Goal: Information Seeking & Learning: Learn about a topic

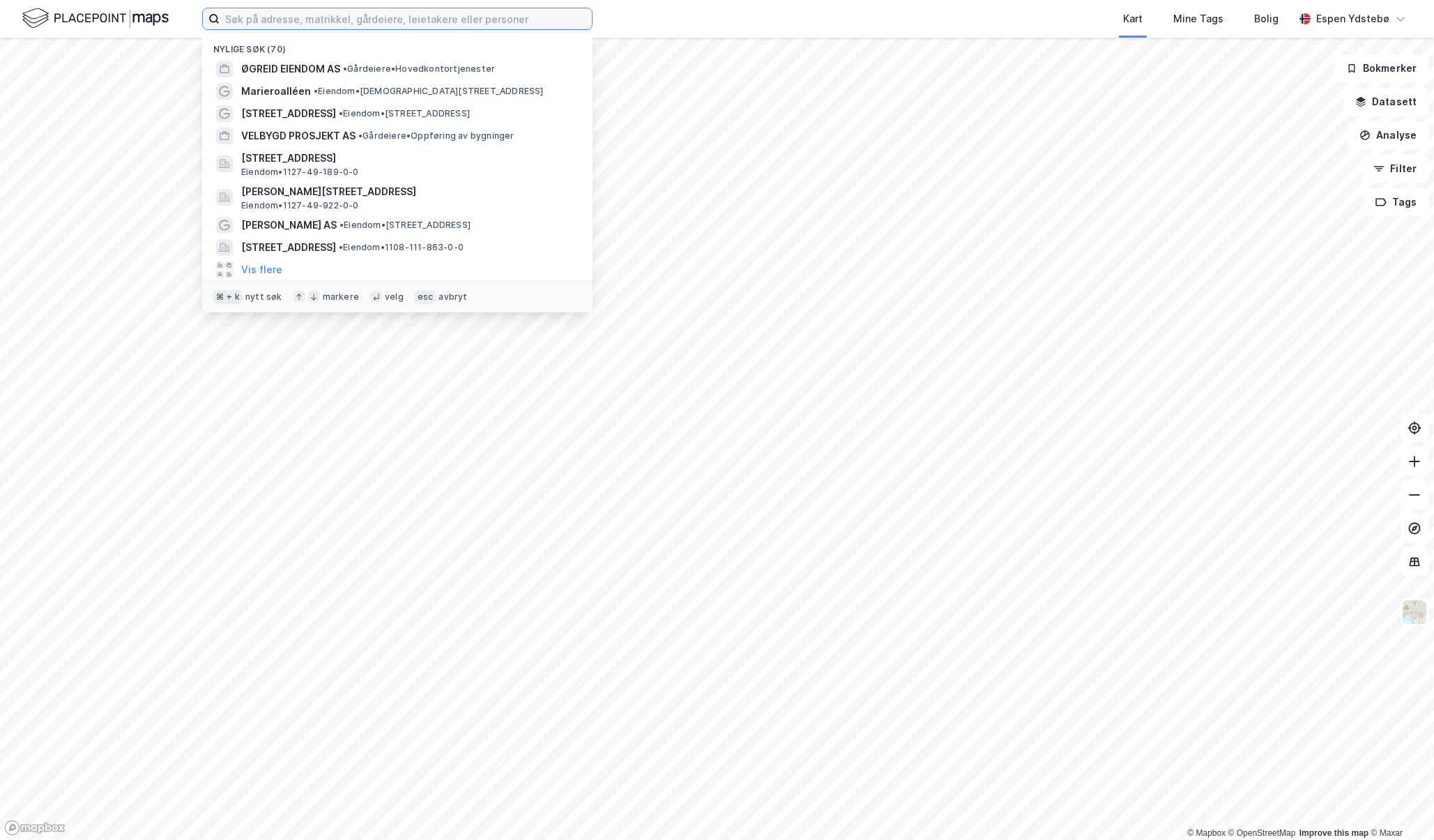
click at [283, 24] on input at bounding box center [405, 18] width 372 height 21
paste input "MILJØSERTIFISERING OG ENERGIMERKE"
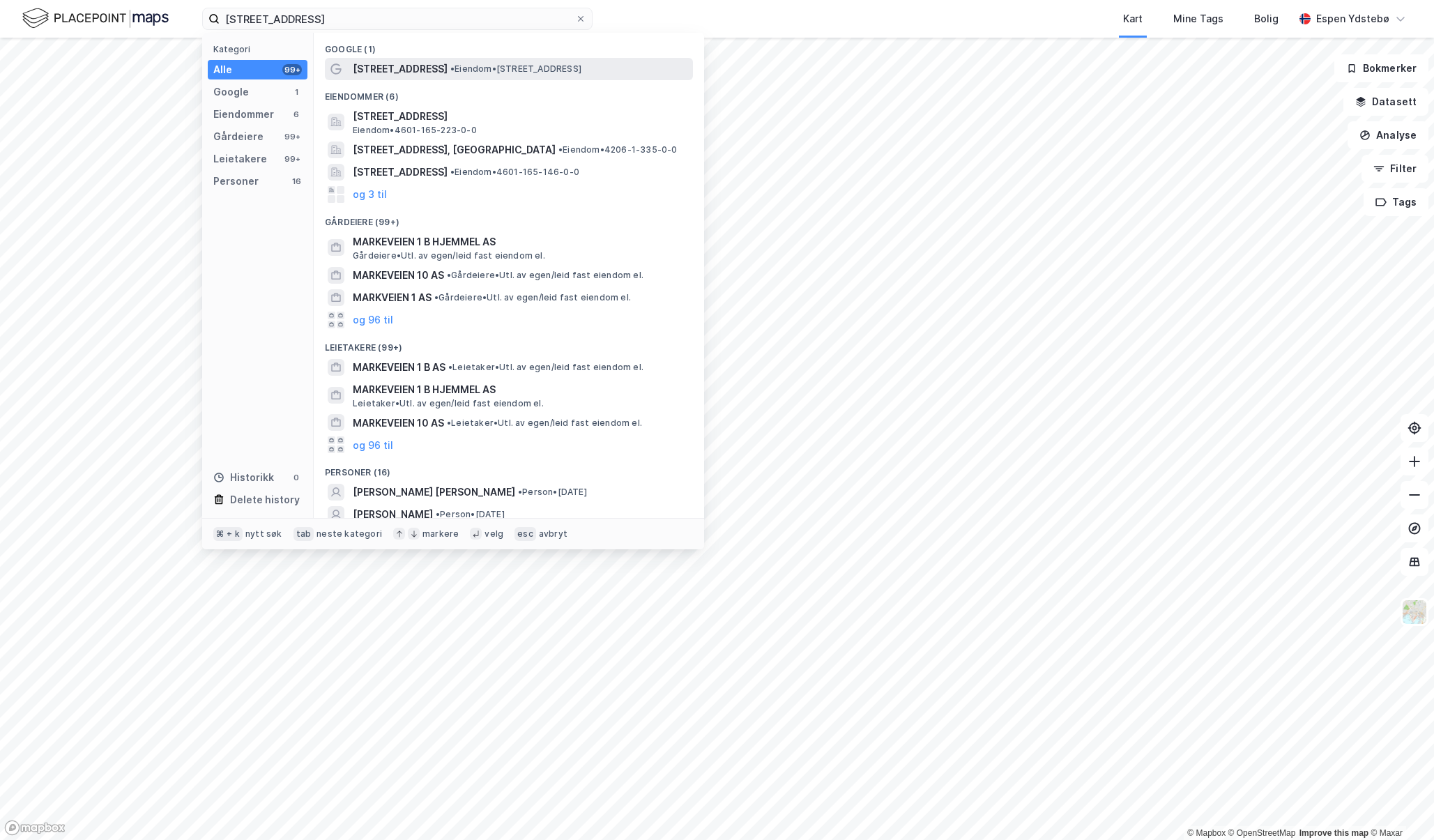
click at [392, 65] on span "[STREET_ADDRESS]" at bounding box center [400, 69] width 95 height 17
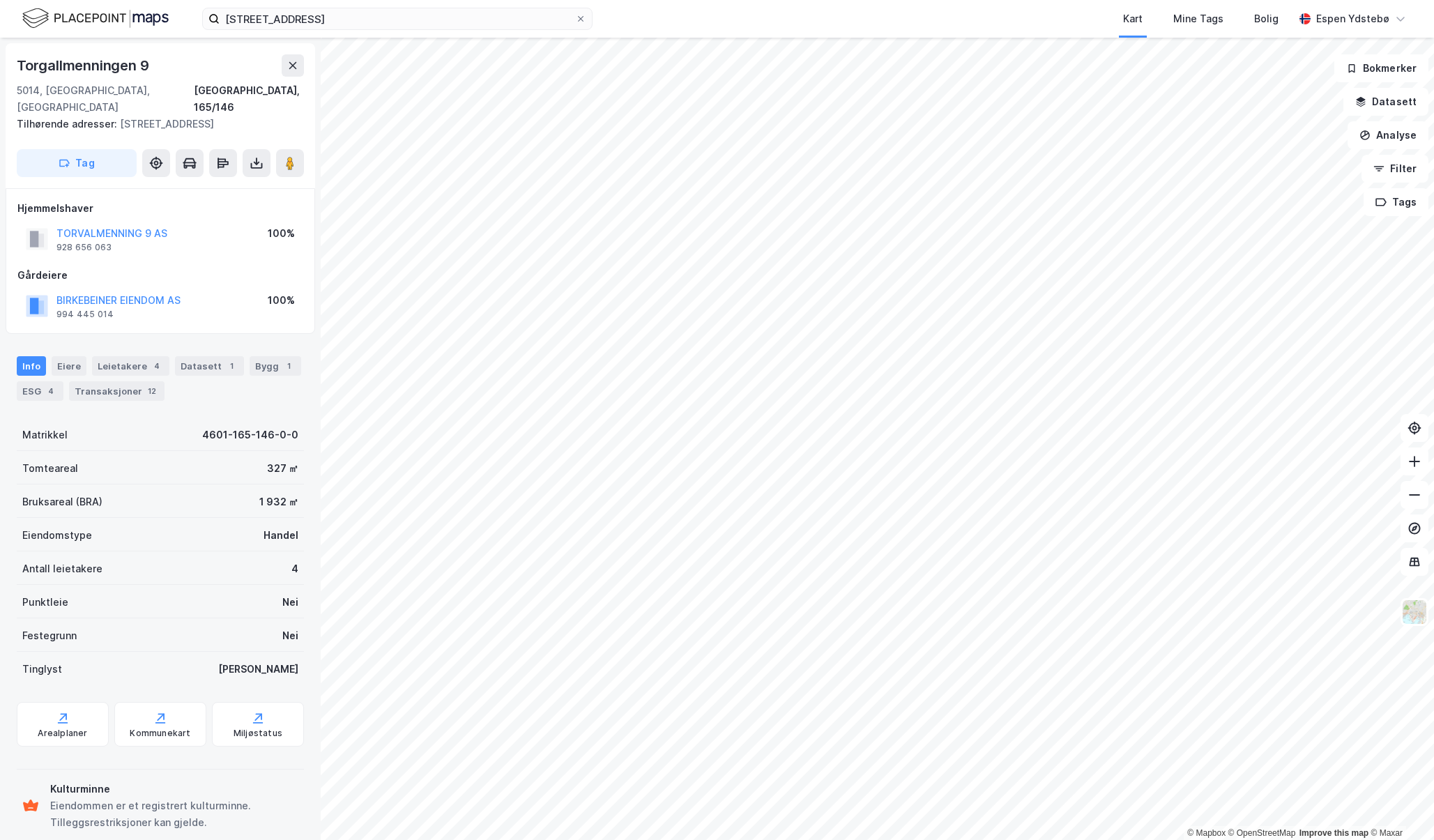
scroll to position [1, 0]
click at [0, 0] on button "BIRKEBEINER EIENDOM AS" at bounding box center [0, 0] width 0 height 0
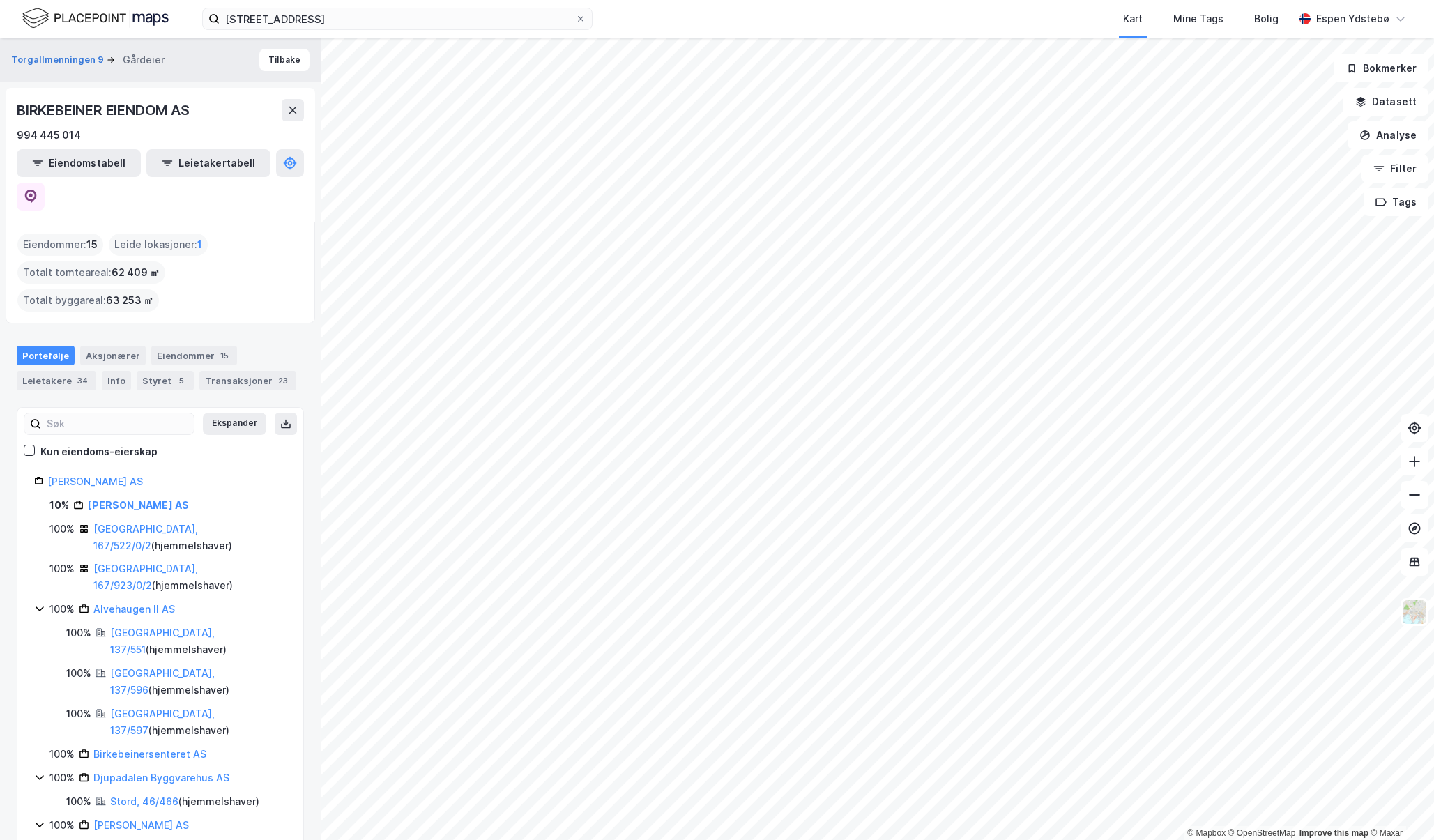
click at [95, 345] on div "Aksjonærer" at bounding box center [113, 355] width 65 height 20
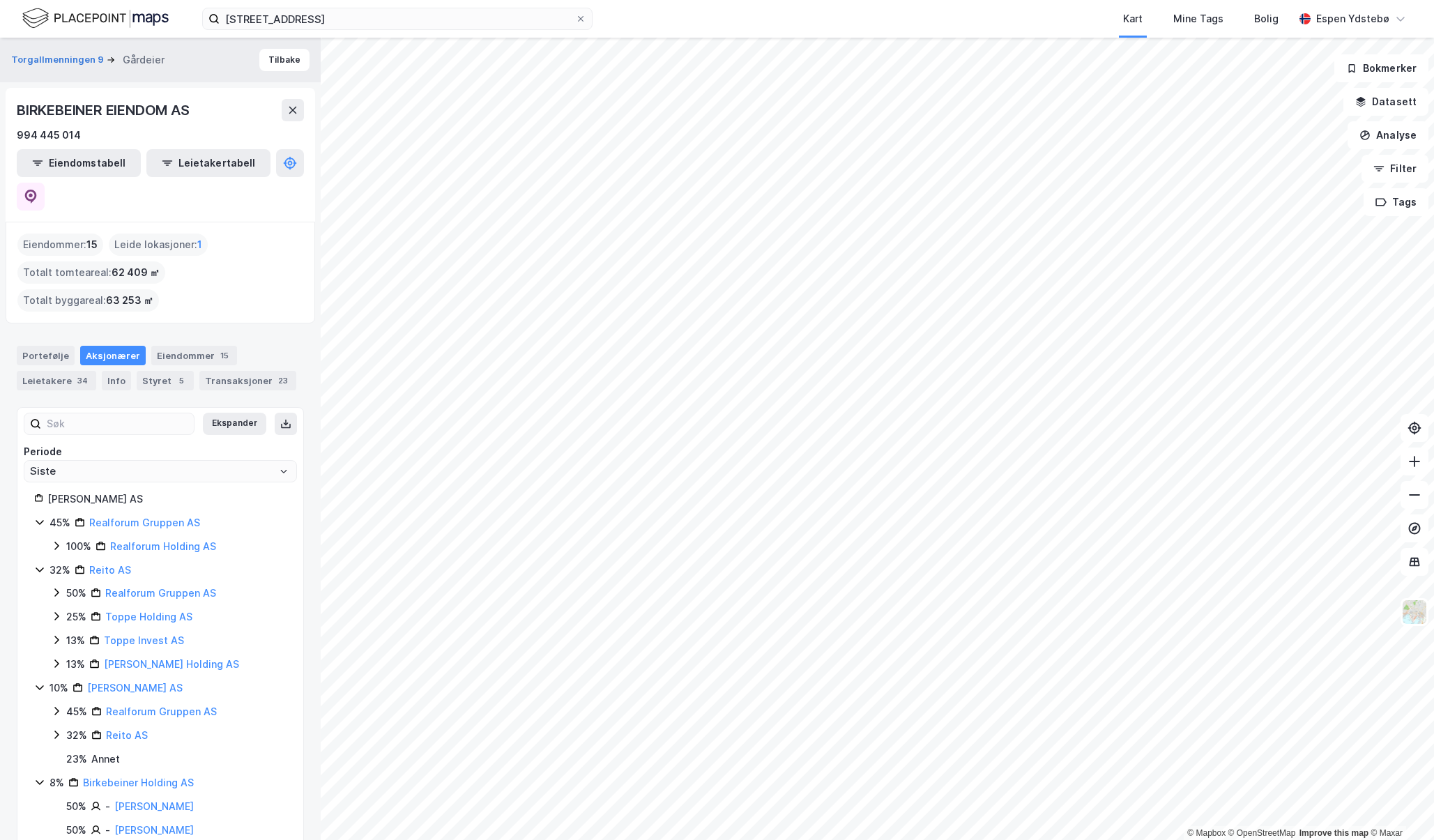
click at [40, 564] on icon at bounding box center [39, 570] width 11 height 11
click at [41, 585] on div "10% [PERSON_NAME] AS" at bounding box center [160, 593] width 253 height 17
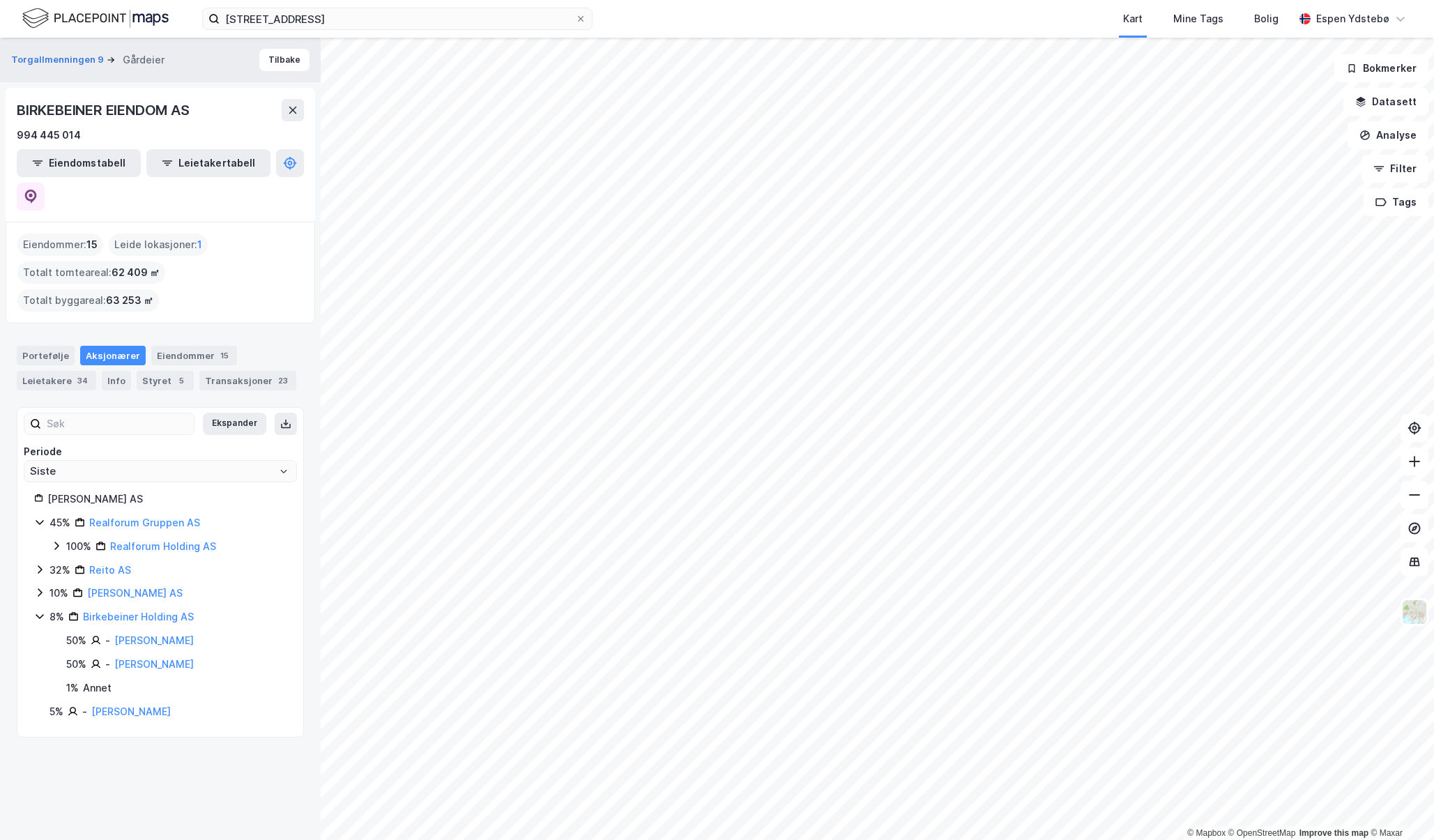
drag, startPoint x: 151, startPoint y: 278, endPoint x: 40, endPoint y: 527, distance: 272.6
click at [40, 589] on icon at bounding box center [39, 593] width 4 height 8
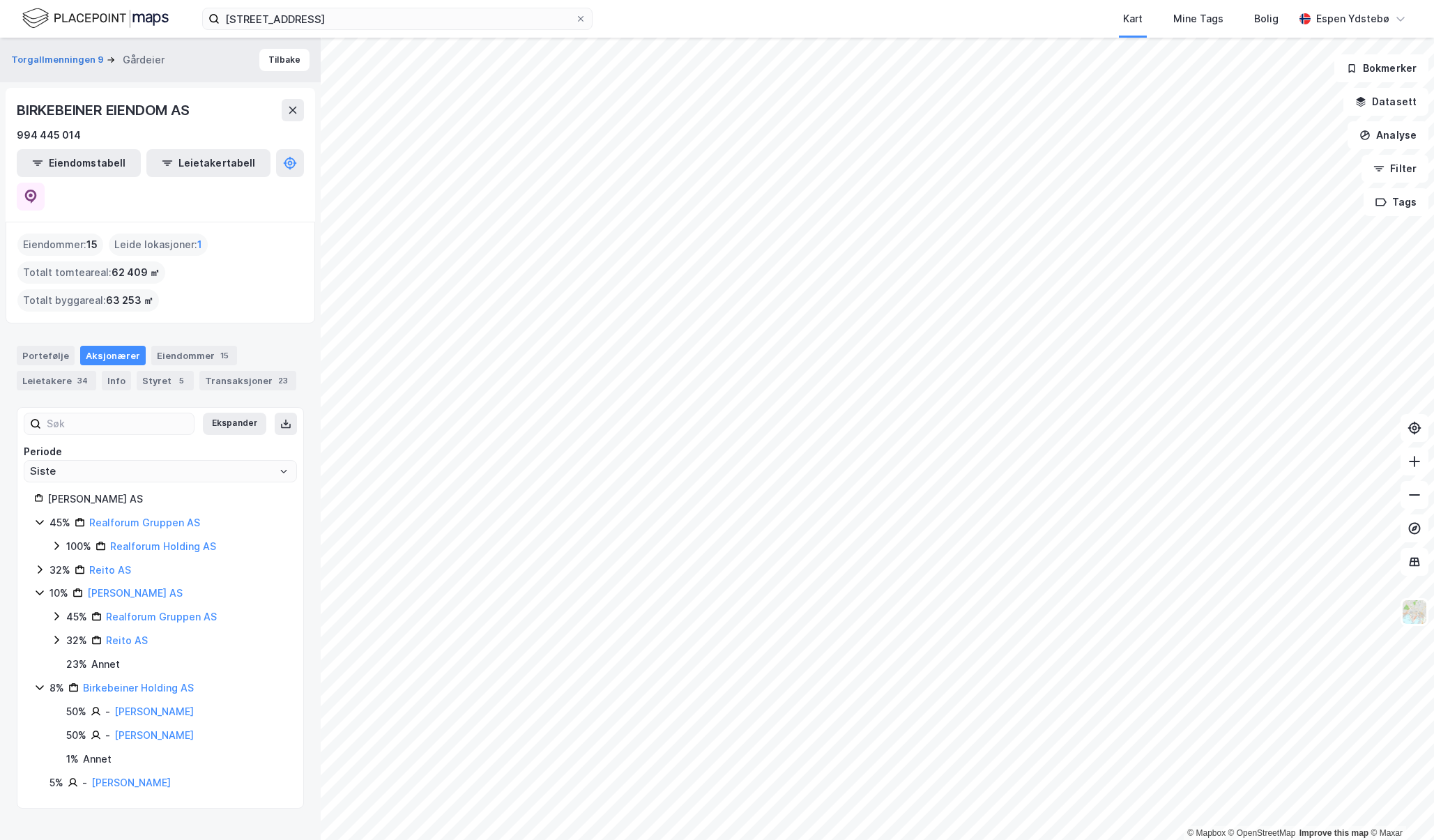
drag, startPoint x: 40, startPoint y: 527, endPoint x: 38, endPoint y: 507, distance: 20.1
click at [38, 564] on icon at bounding box center [39, 570] width 11 height 11
click at [51, 540] on icon at bounding box center [56, 545] width 11 height 11
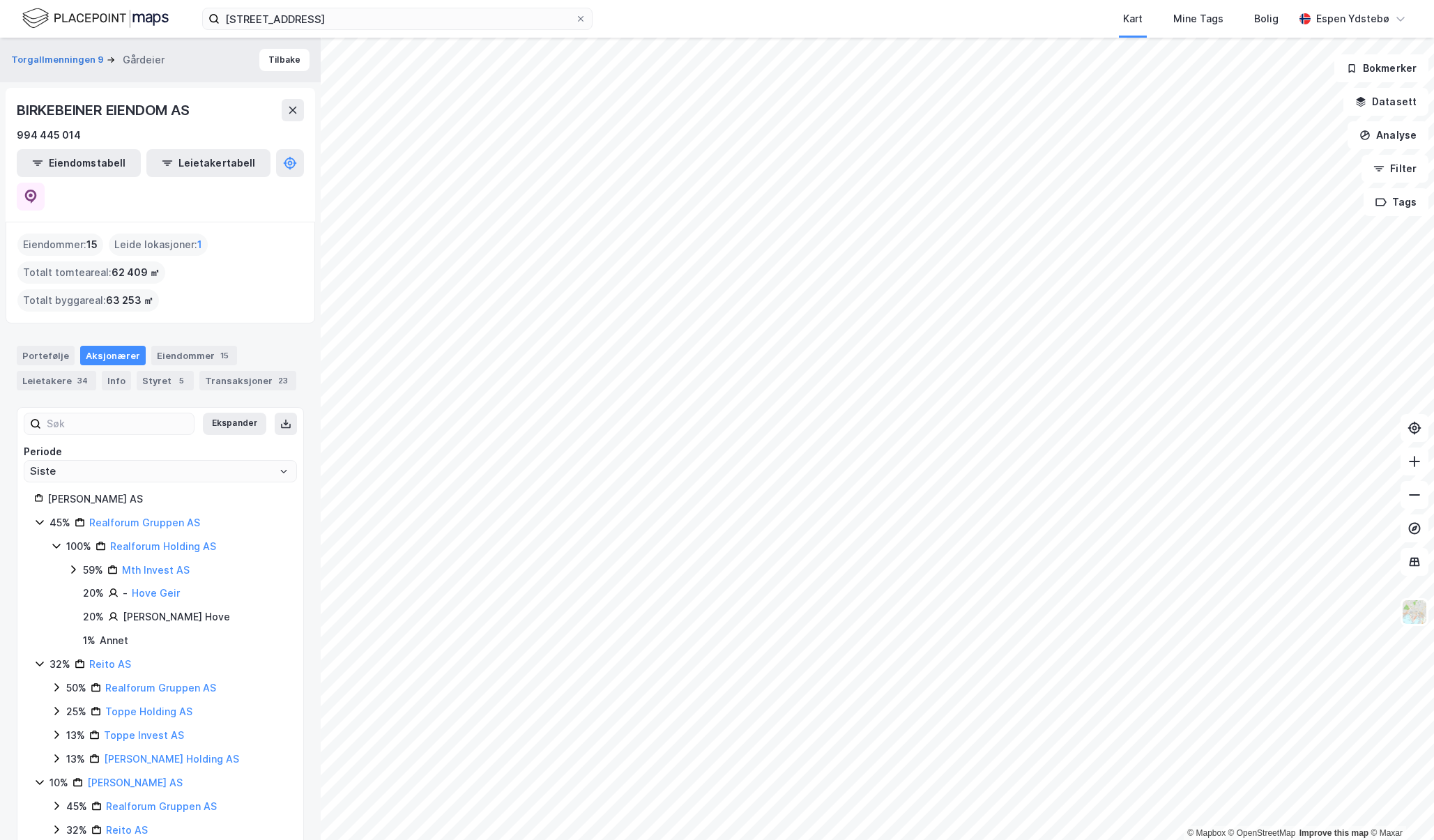
click at [50, 345] on div "Portefølje" at bounding box center [46, 355] width 58 height 20
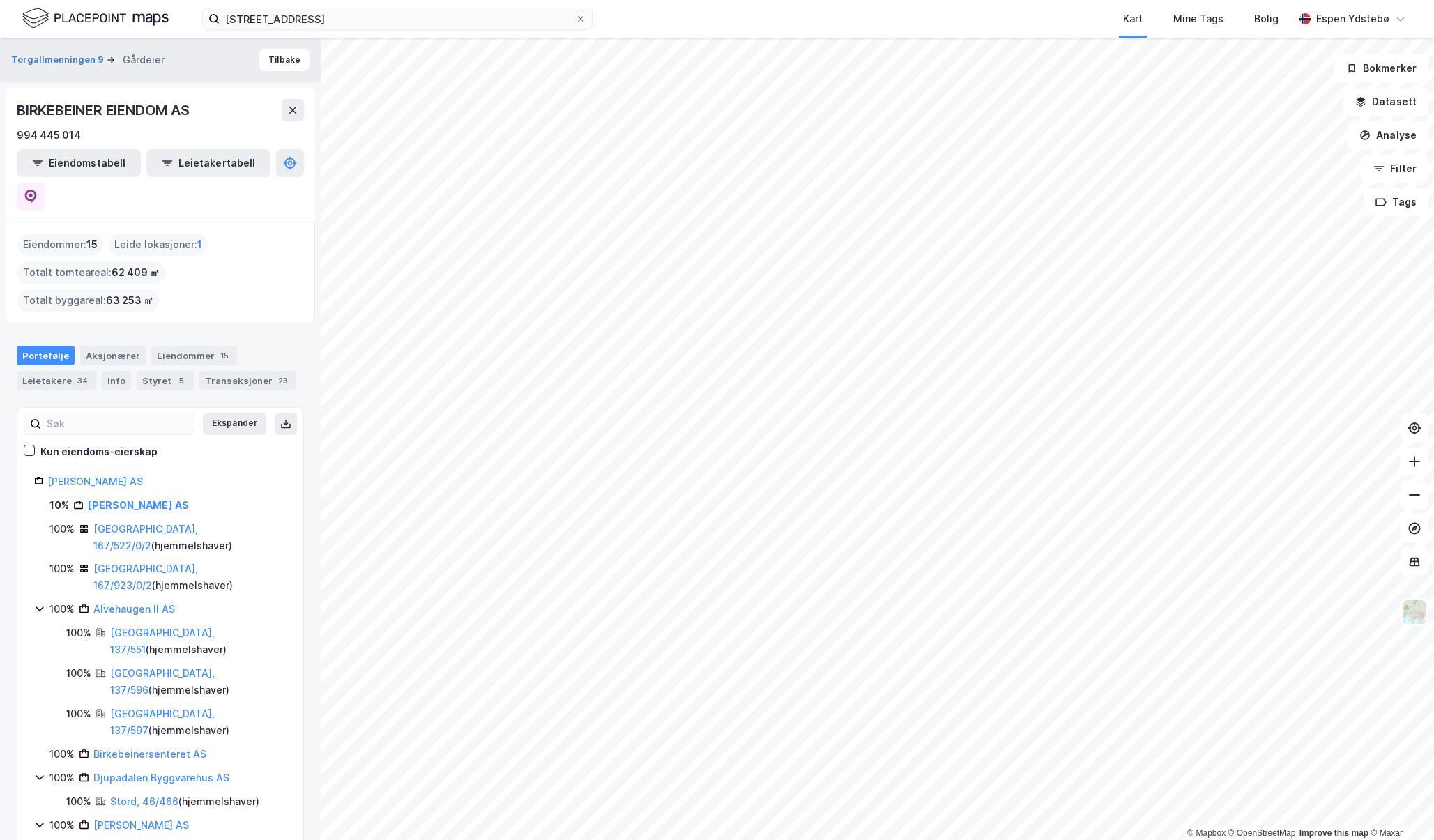
drag, startPoint x: 38, startPoint y: 507, endPoint x: 66, endPoint y: 208, distance: 300.3
click at [66, 234] on div "Eiendommer : 15" at bounding box center [61, 245] width 86 height 22
click at [272, 62] on button "Tilbake" at bounding box center [284, 60] width 50 height 22
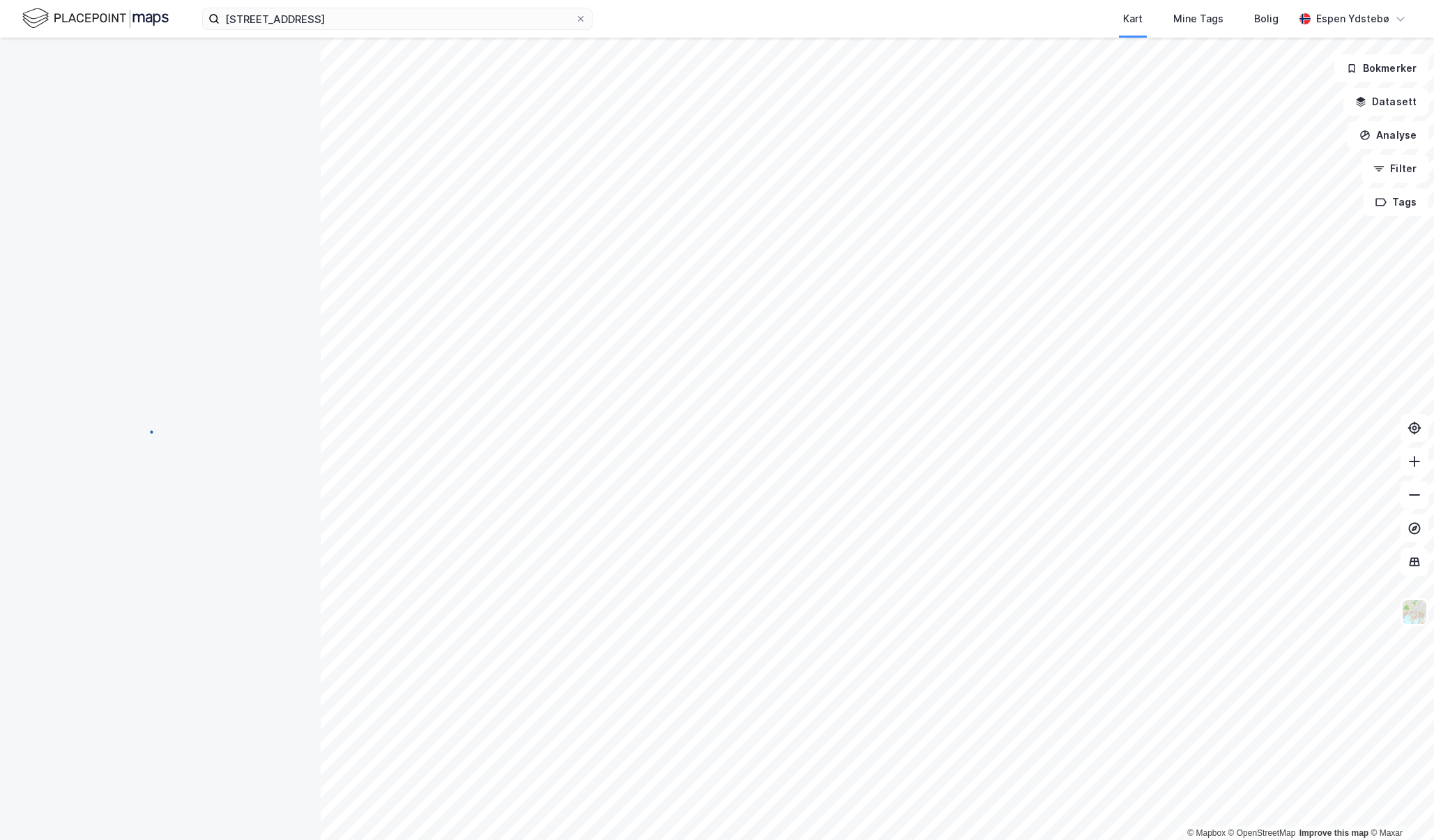
scroll to position [1, 0]
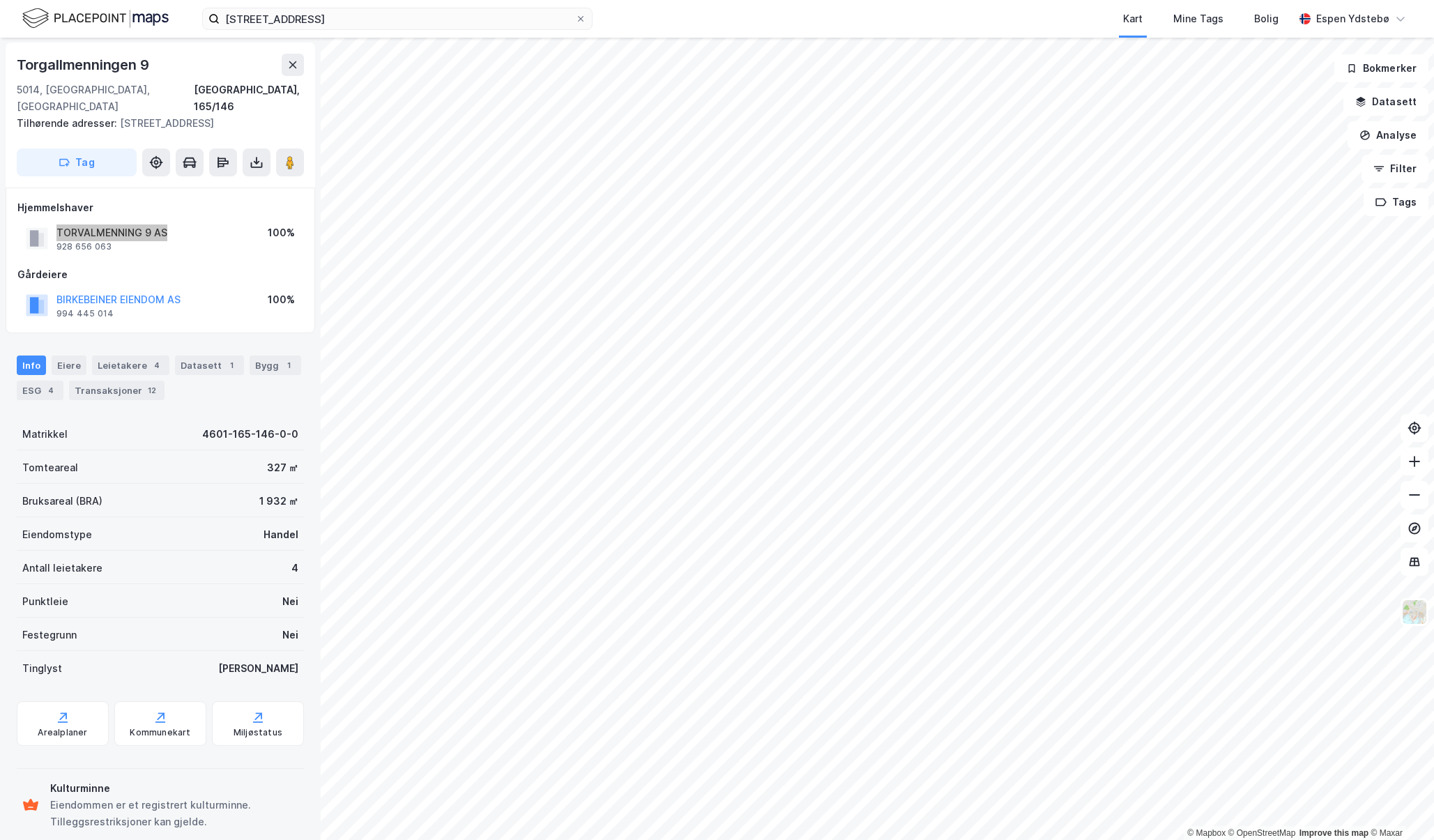
drag, startPoint x: 66, startPoint y: 208, endPoint x: 57, endPoint y: 209, distance: 9.1
click at [57, 221] on div "TORVALMENNING 9 AS 928 656 063 100%" at bounding box center [161, 237] width 286 height 33
drag, startPoint x: 146, startPoint y: 65, endPoint x: 45, endPoint y: 68, distance: 101.0
click at [45, 68] on div "Torgallmenningen 9" at bounding box center [161, 64] width 288 height 22
drag, startPoint x: 169, startPoint y: 207, endPoint x: 24, endPoint y: 206, distance: 145.0
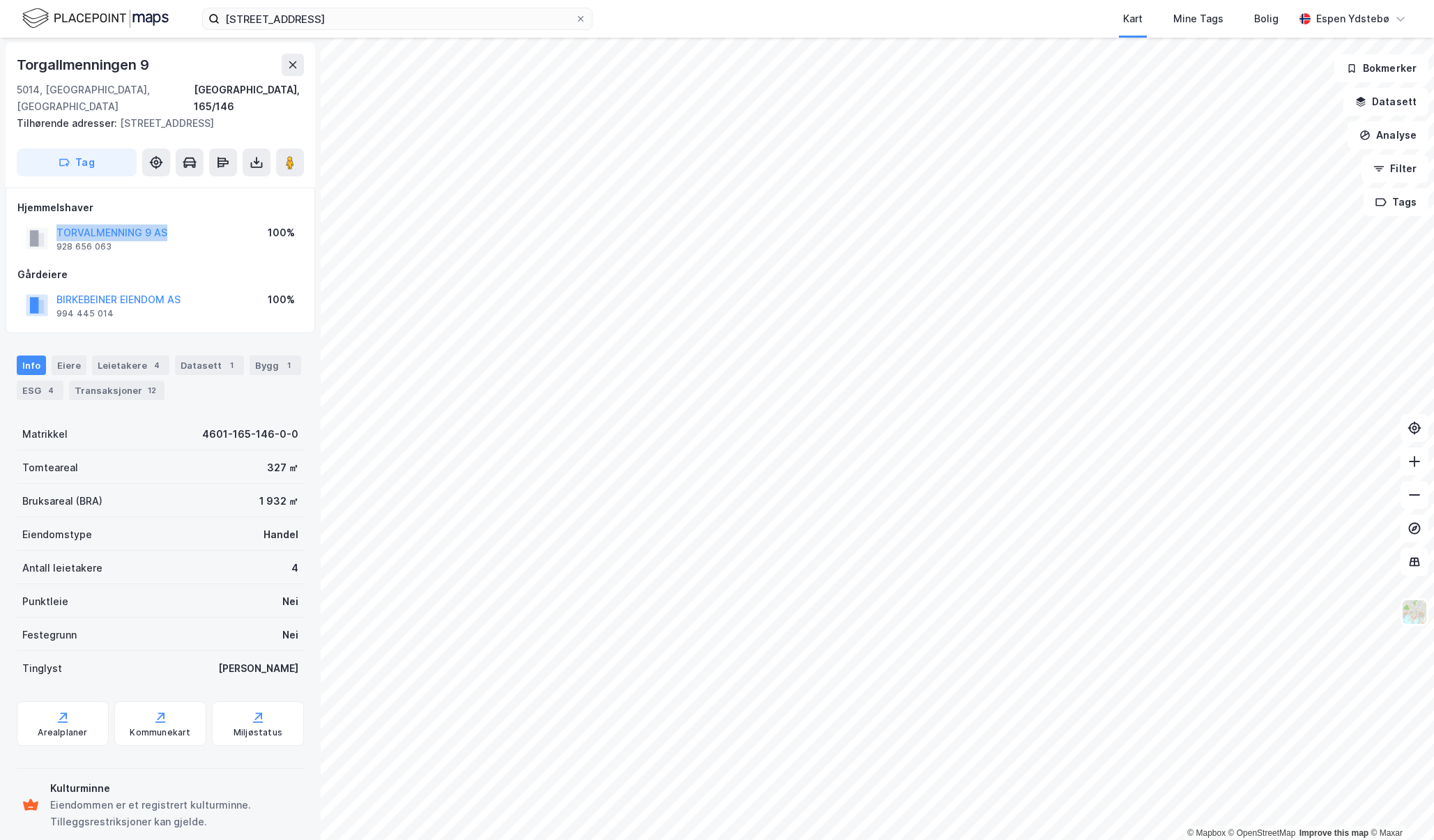
click at [57, 221] on div "TORVALMENNING 9 AS 928 656 063 100%" at bounding box center [161, 237] width 286 height 33
copy button "TORVALMENNING 9 AS"
drag, startPoint x: 152, startPoint y: 63, endPoint x: 5, endPoint y: 66, distance: 147.0
click at [5, 66] on div "[STREET_ADDRESS] Tilhørende adresser: [STREET_ADDRESS] Tag" at bounding box center [160, 115] width 310 height 145
copy div "Torgallmenningen 9"
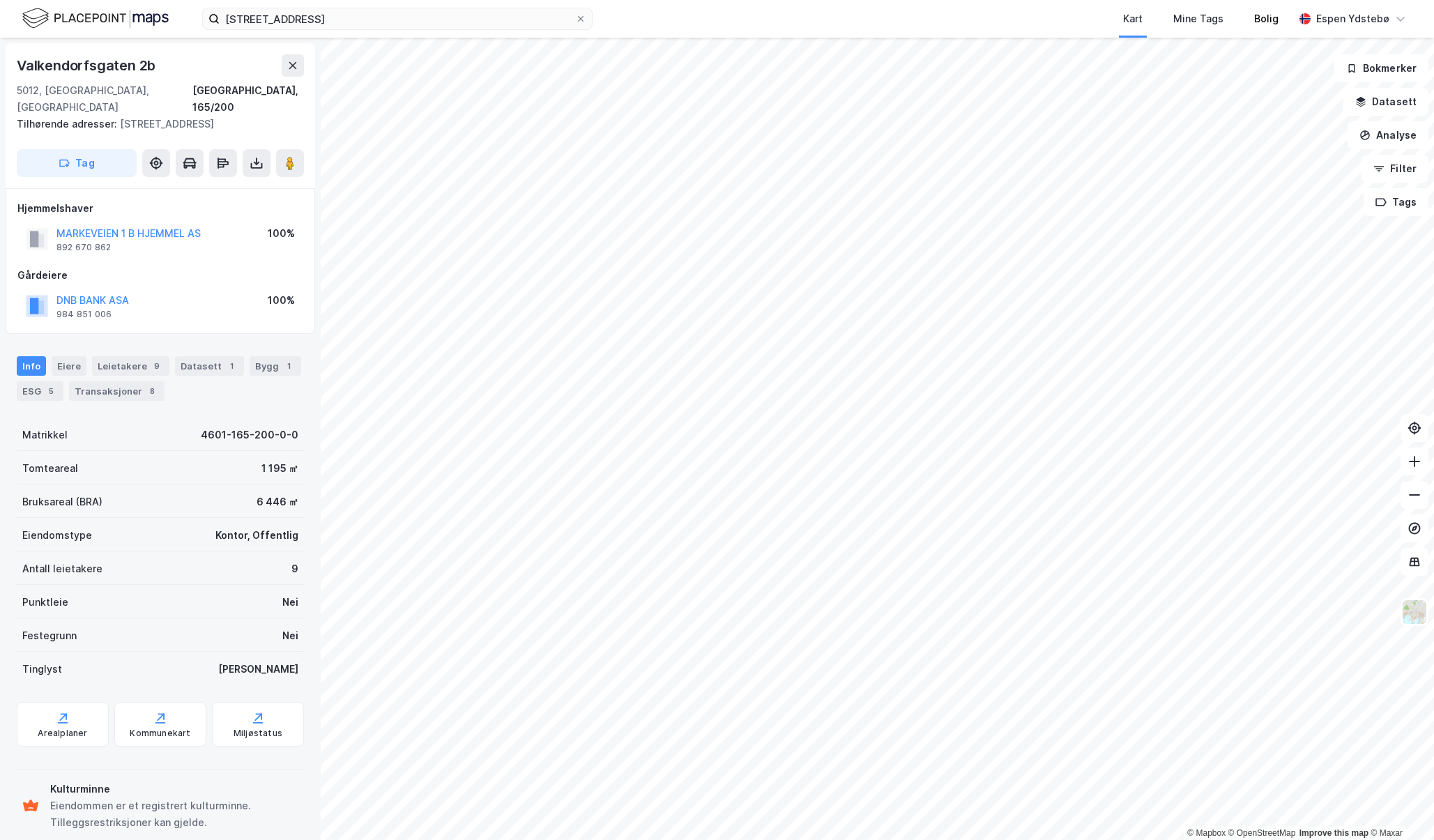
scroll to position [1, 0]
click at [112, 355] on div "Leietakere 9" at bounding box center [130, 365] width 78 height 20
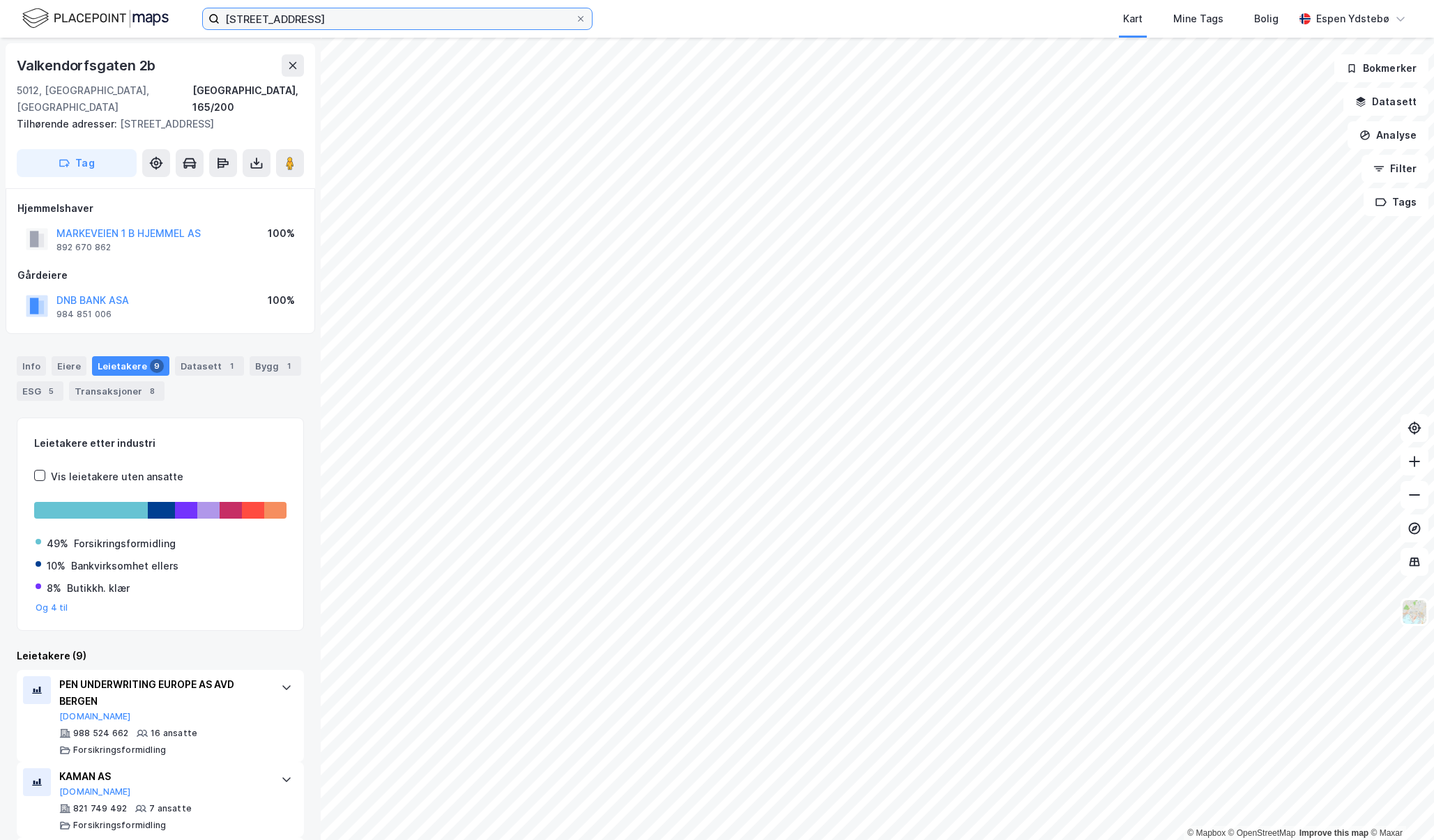
click at [291, 14] on input "[STREET_ADDRESS]" at bounding box center [397, 18] width 355 height 21
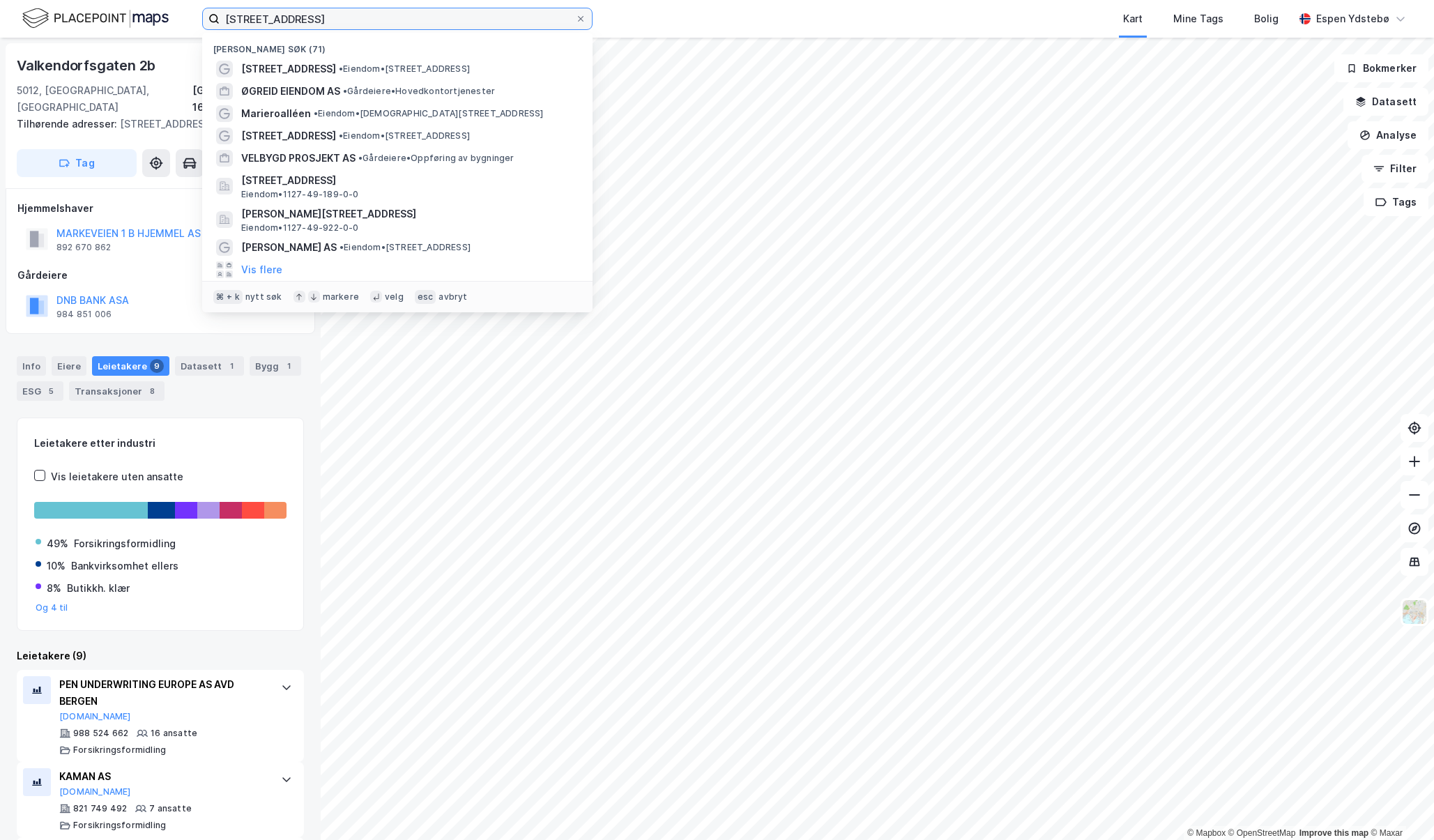
paste input "Torgallmenningen 14"
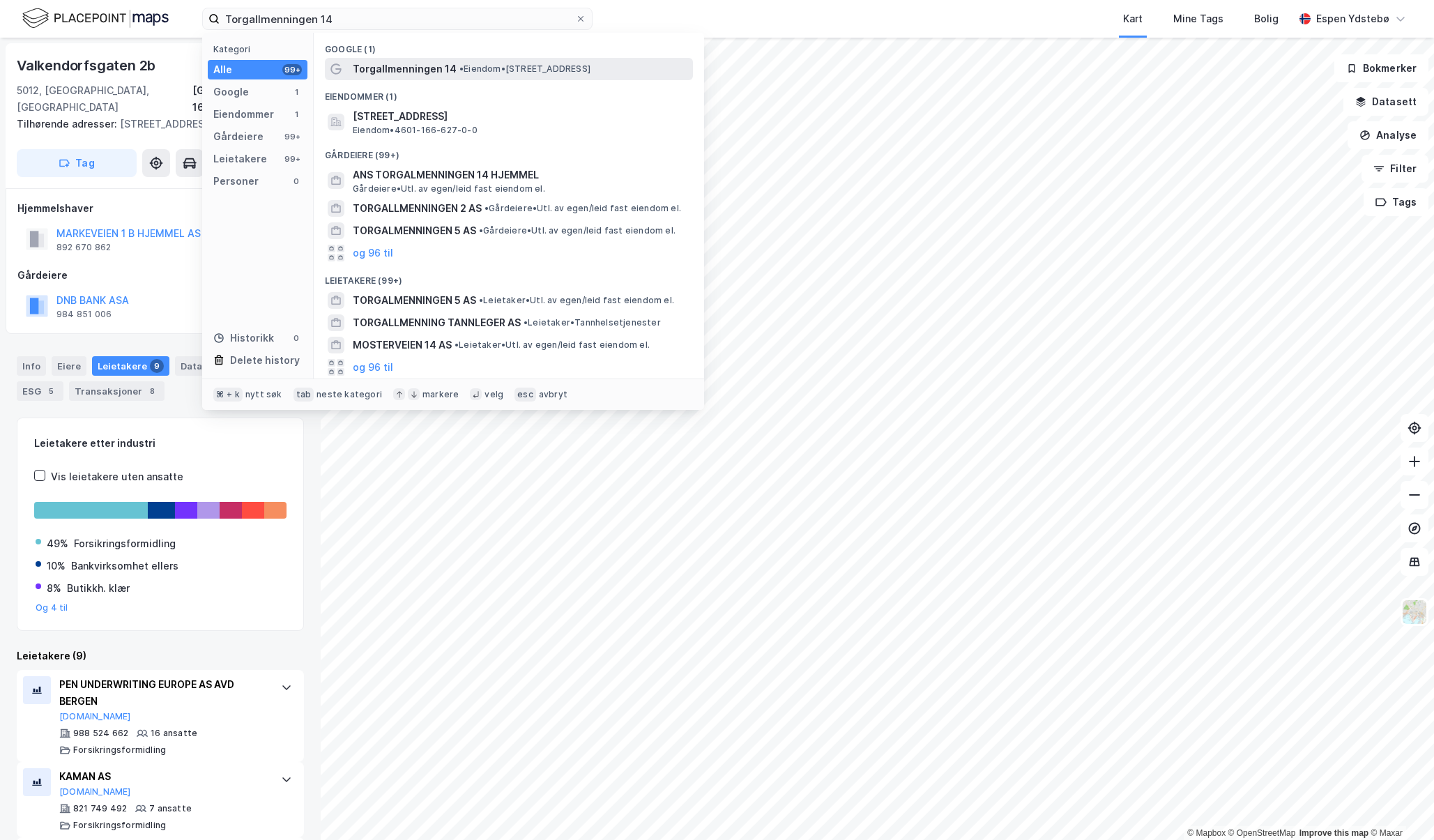
click at [415, 73] on span "Torgallmenningen 14" at bounding box center [404, 69] width 104 height 17
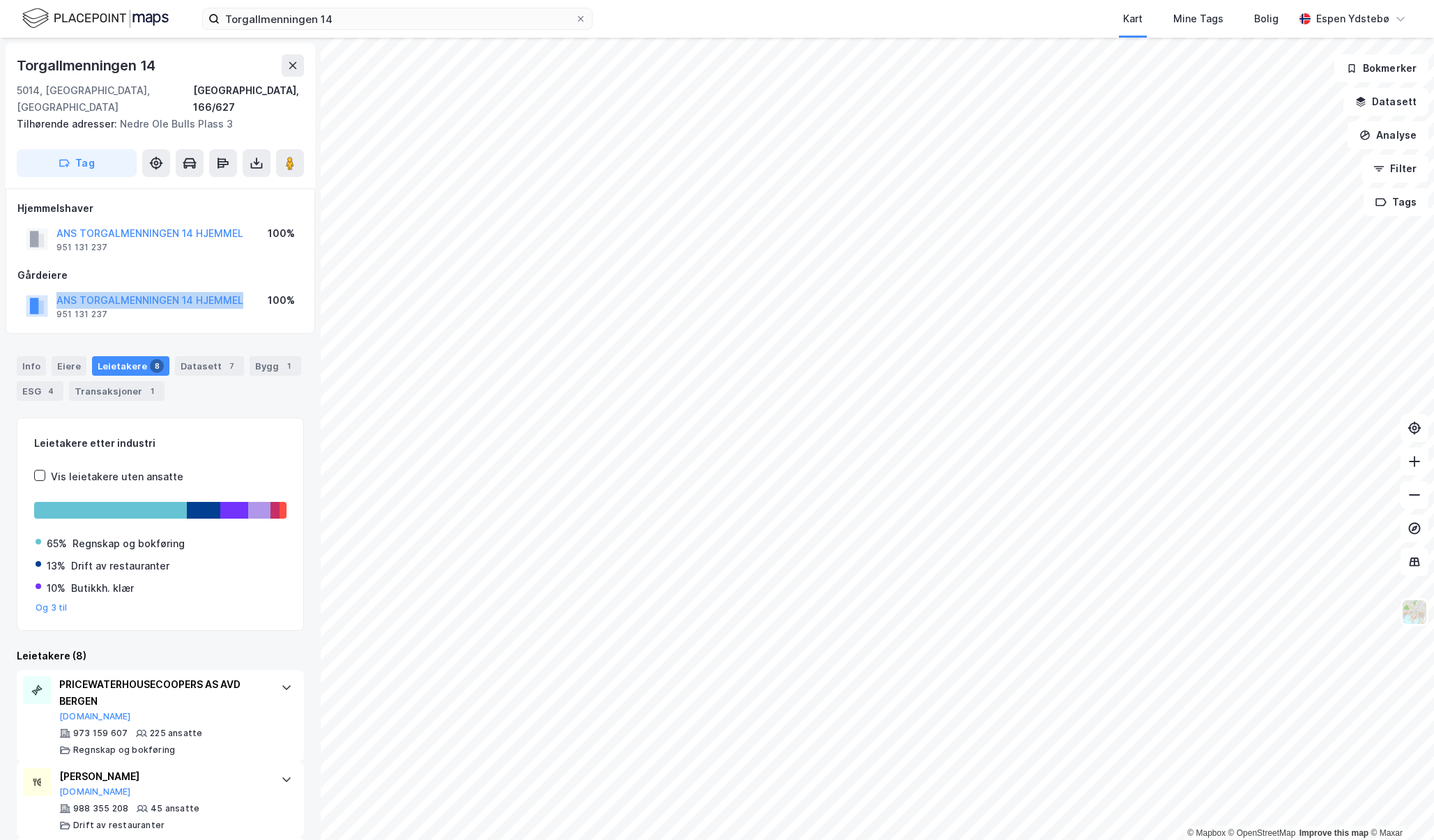
drag, startPoint x: 248, startPoint y: 279, endPoint x: 46, endPoint y: 279, distance: 202.0
click at [46, 289] on div "ANS TORGALMENNINGEN 14 HJEMMEL 951 131 237 100%" at bounding box center [161, 305] width 286 height 33
copy button "ANS TORGALMENNINGEN 14 HJEMMEL"
drag, startPoint x: 312, startPoint y: 279, endPoint x: 142, endPoint y: 266, distance: 170.5
click at [142, 267] on div "Gårdeiere ANS TORGALMENNINGEN 14 HJEMMEL 951 131 237 100%" at bounding box center [161, 295] width 286 height 55
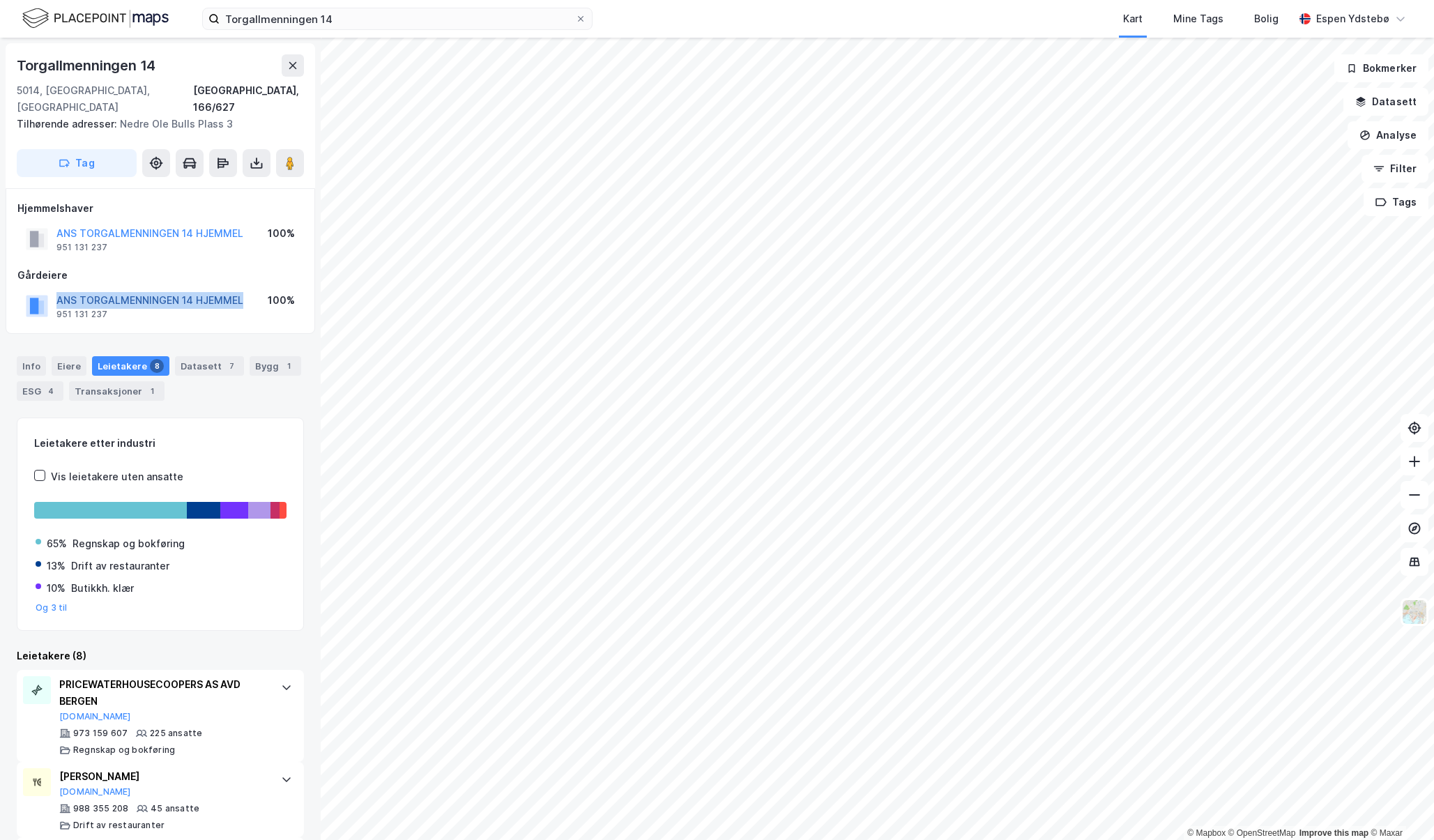
click at [0, 0] on button "ANS TORGALMENNINGEN 14 HJEMMEL" at bounding box center [0, 0] width 0 height 0
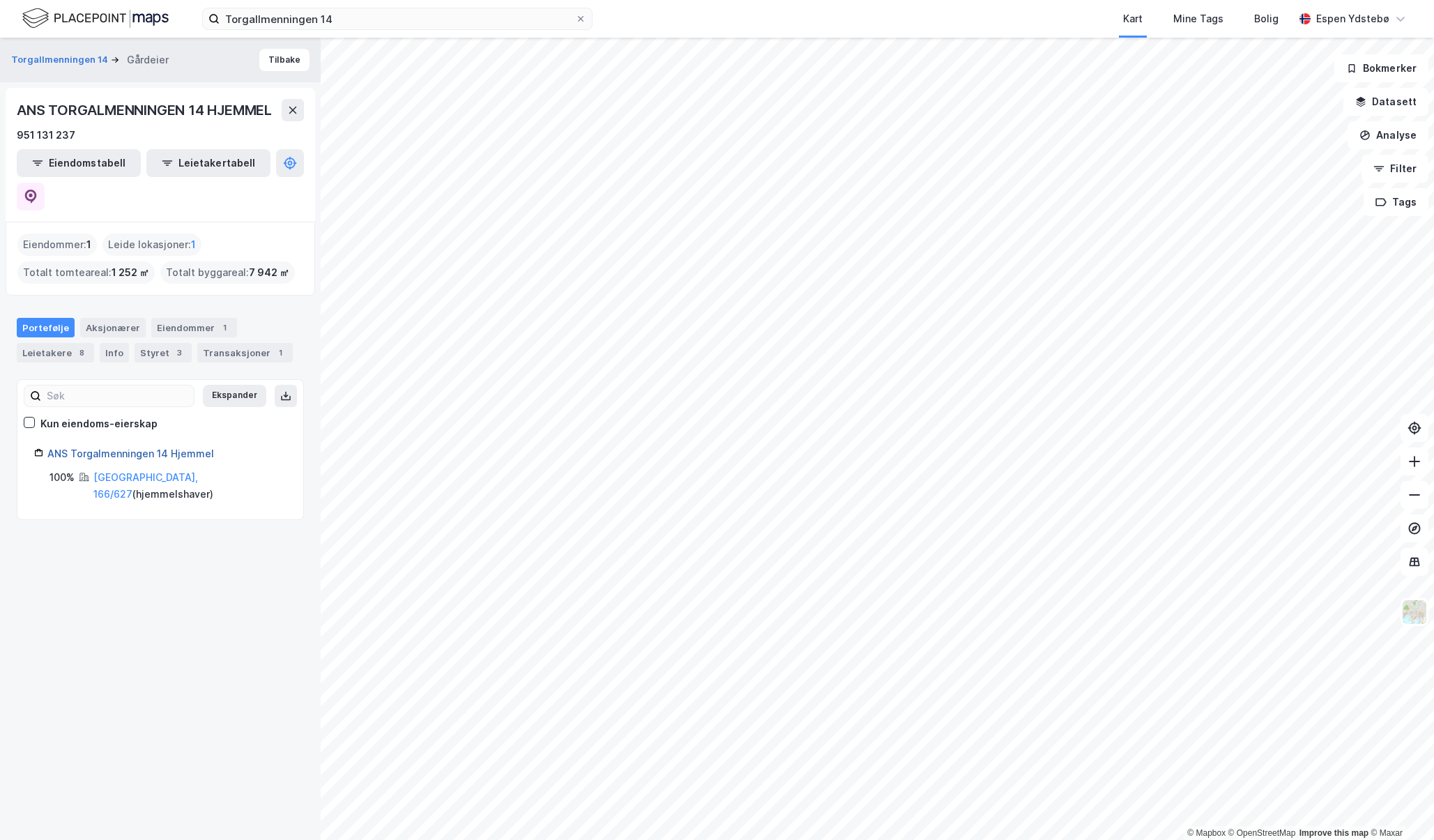
click at [104, 447] on link "ANS Torgalmenningen 14 Hjemmel" at bounding box center [130, 453] width 167 height 12
click at [148, 343] on div "Styret 3" at bounding box center [163, 353] width 57 height 20
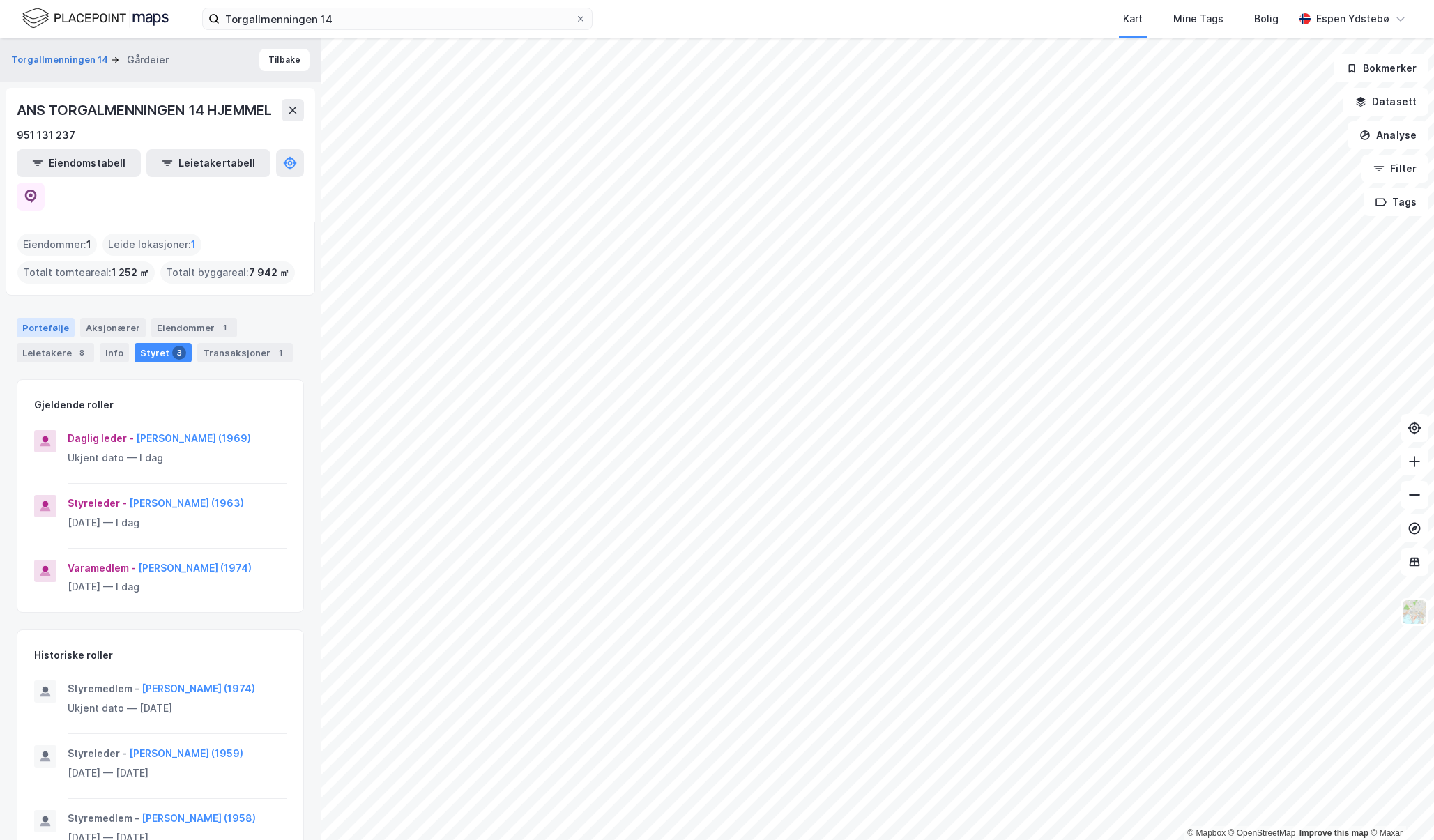
click at [50, 318] on div "Portefølje" at bounding box center [46, 328] width 58 height 20
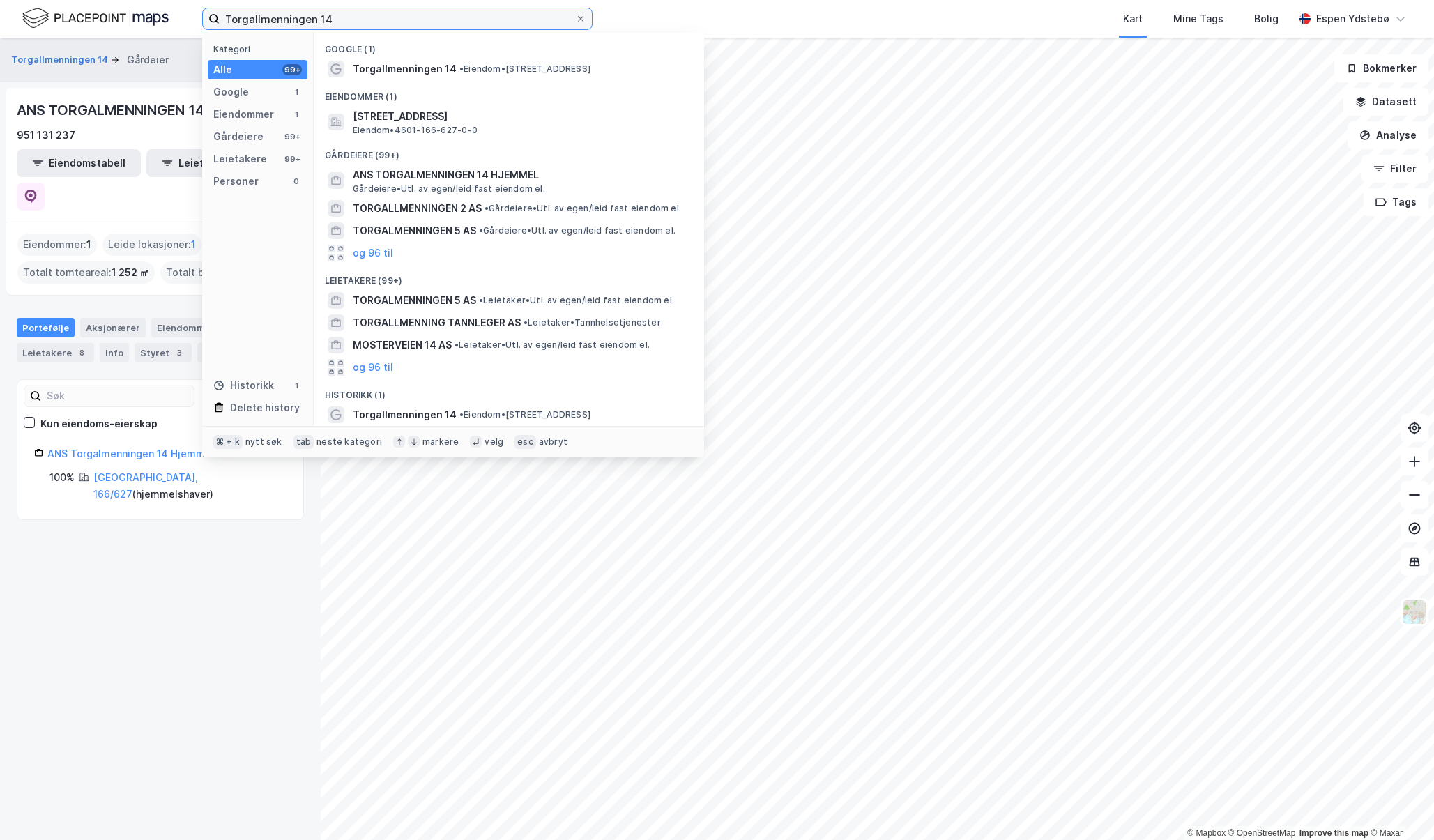
click at [344, 14] on input "Torgallmenningen 14" at bounding box center [397, 18] width 355 height 21
paste input "inghusplassen 1"
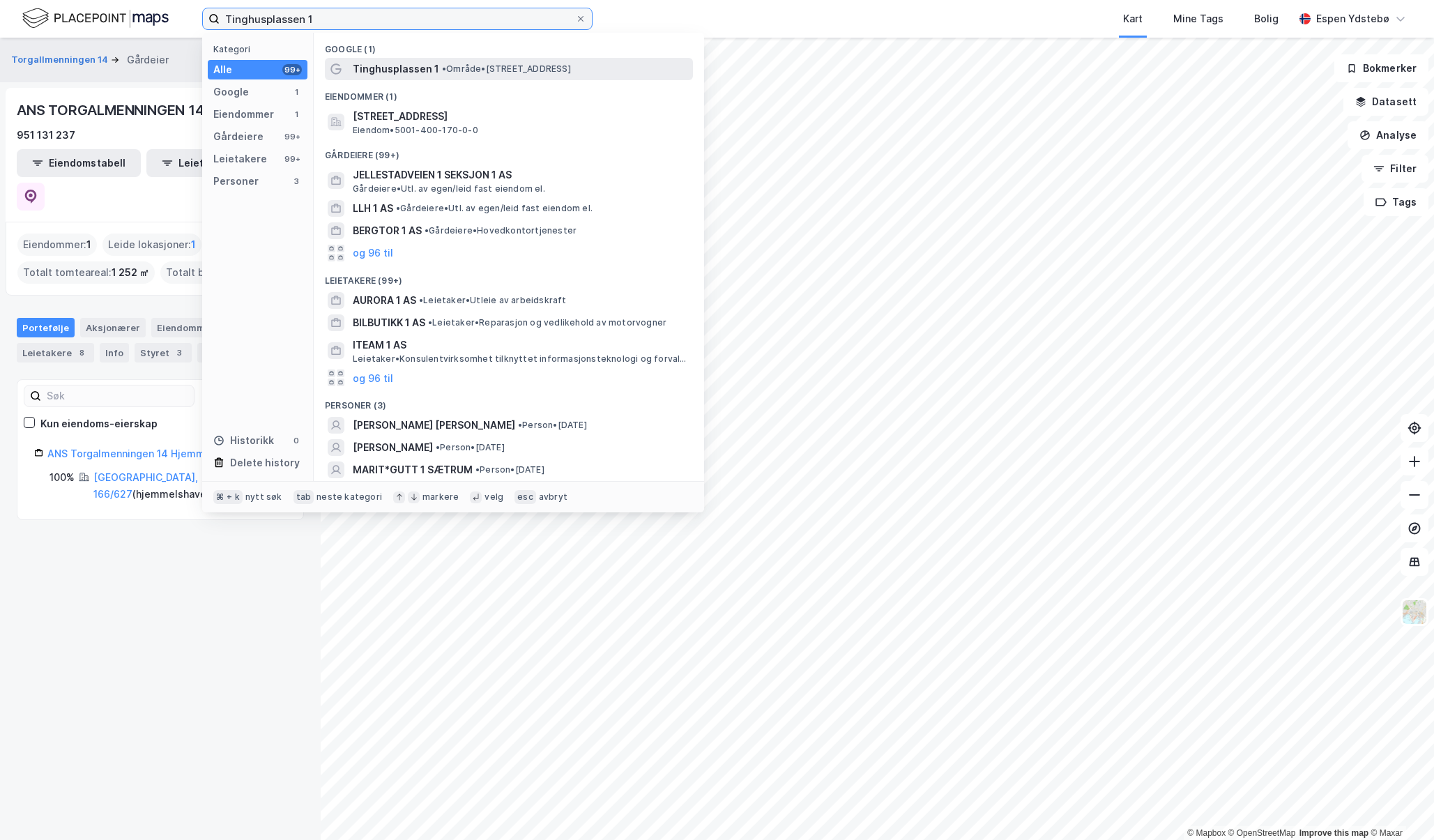
type input "Tinghusplassen 1"
click at [442, 70] on span "•" at bounding box center [444, 69] width 4 height 11
